Goal: Transaction & Acquisition: Purchase product/service

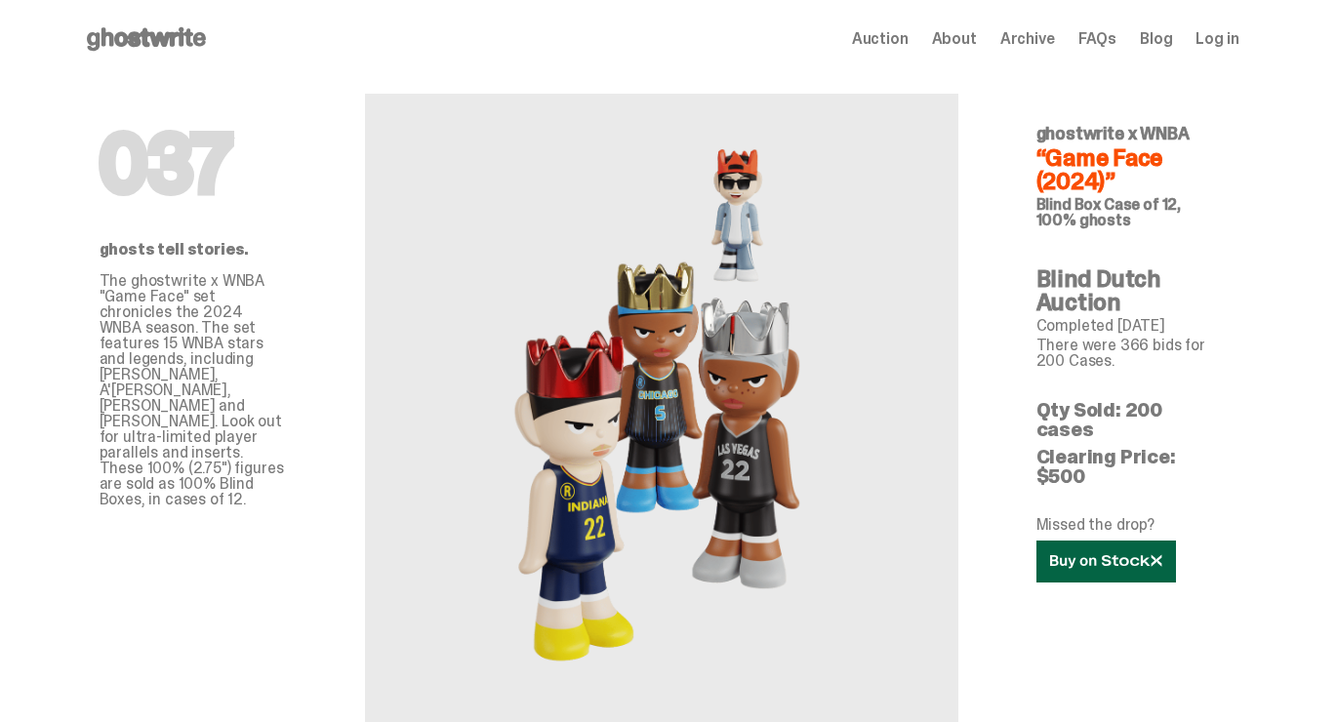
click at [1130, 554] on icon at bounding box center [1106, 561] width 112 height 15
click at [172, 43] on use at bounding box center [146, 38] width 119 height 23
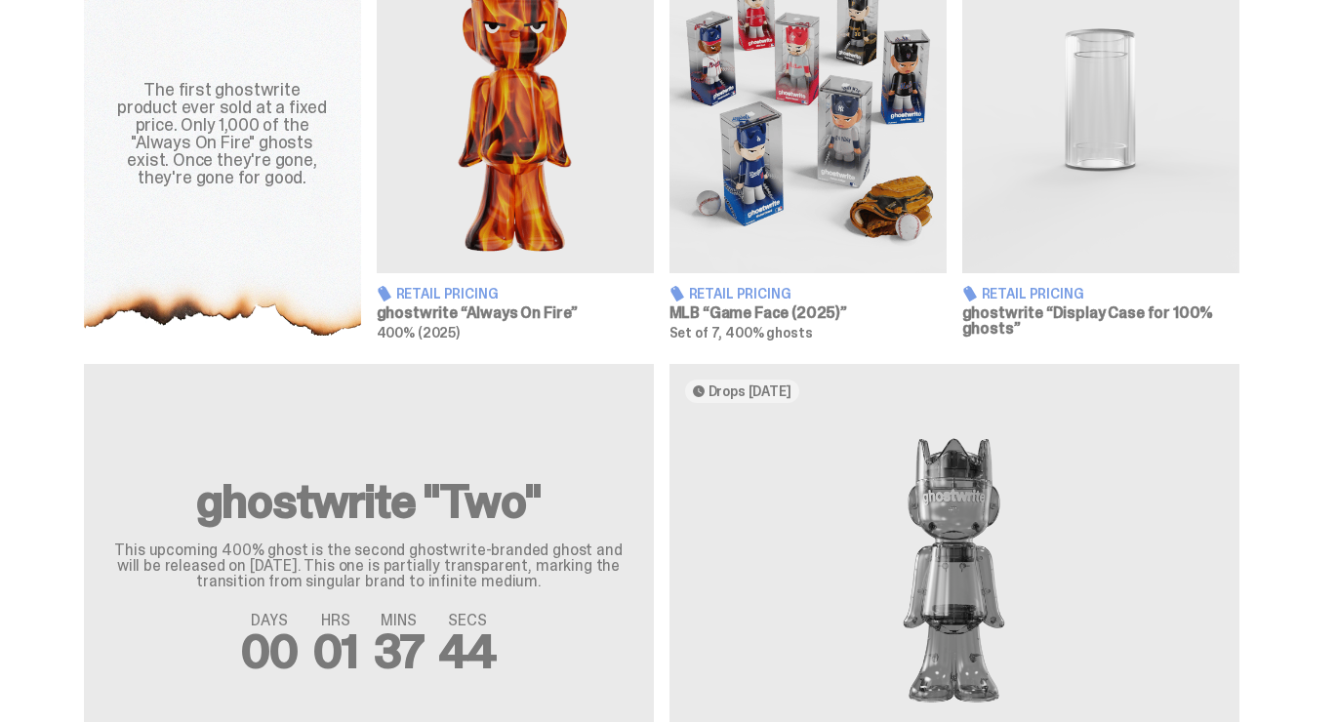
scroll to position [803, 0]
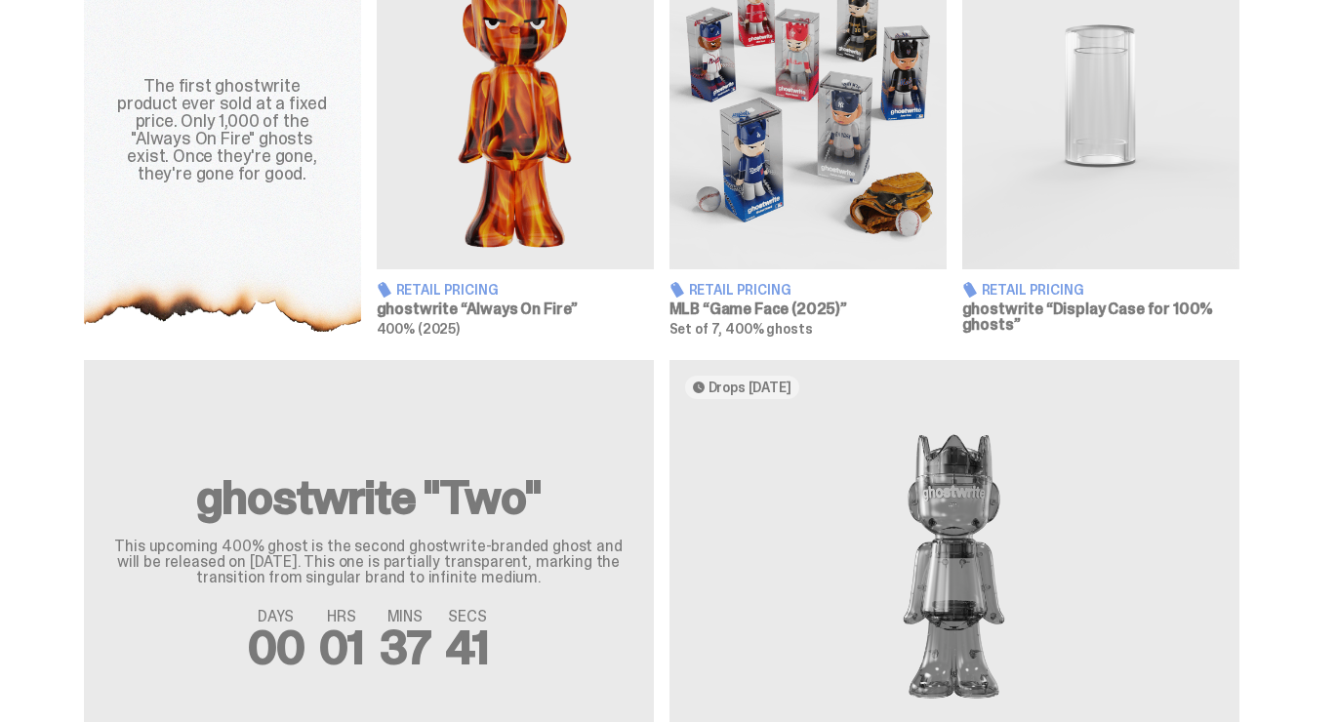
click at [589, 175] on img at bounding box center [515, 96] width 277 height 346
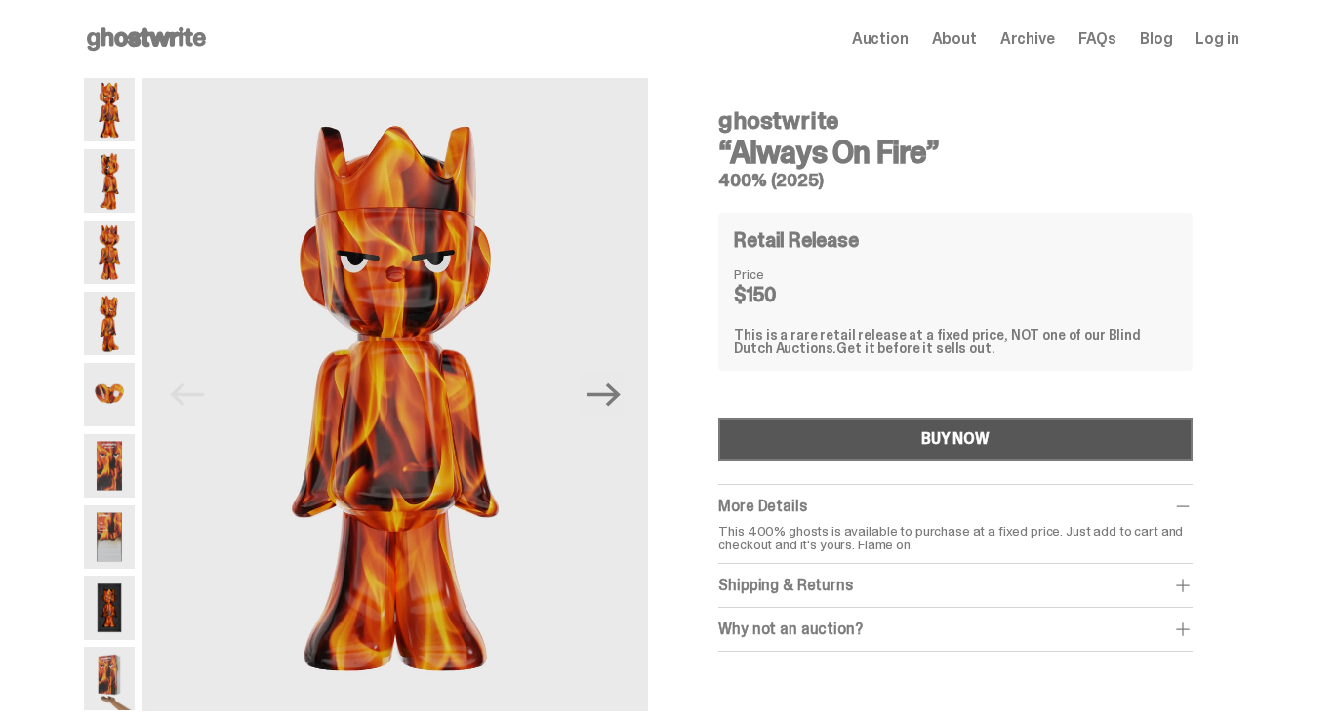
click at [902, 446] on button "BUY NOW" at bounding box center [954, 439] width 473 height 43
